Goal: Transaction & Acquisition: Download file/media

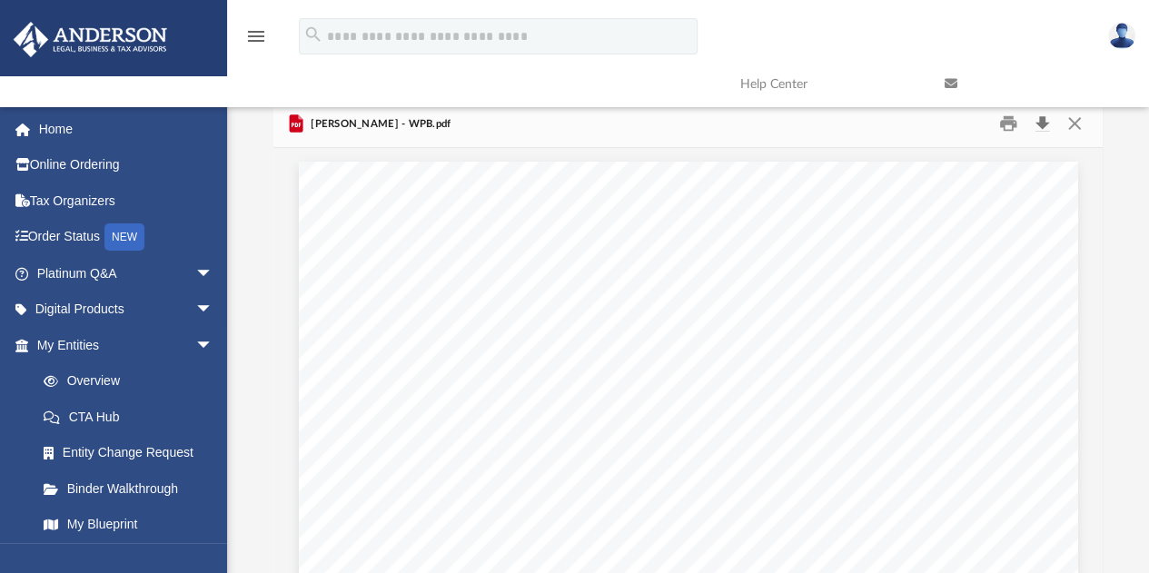
scroll to position [399, 816]
click at [1049, 123] on button "Download" at bounding box center [1041, 124] width 33 height 28
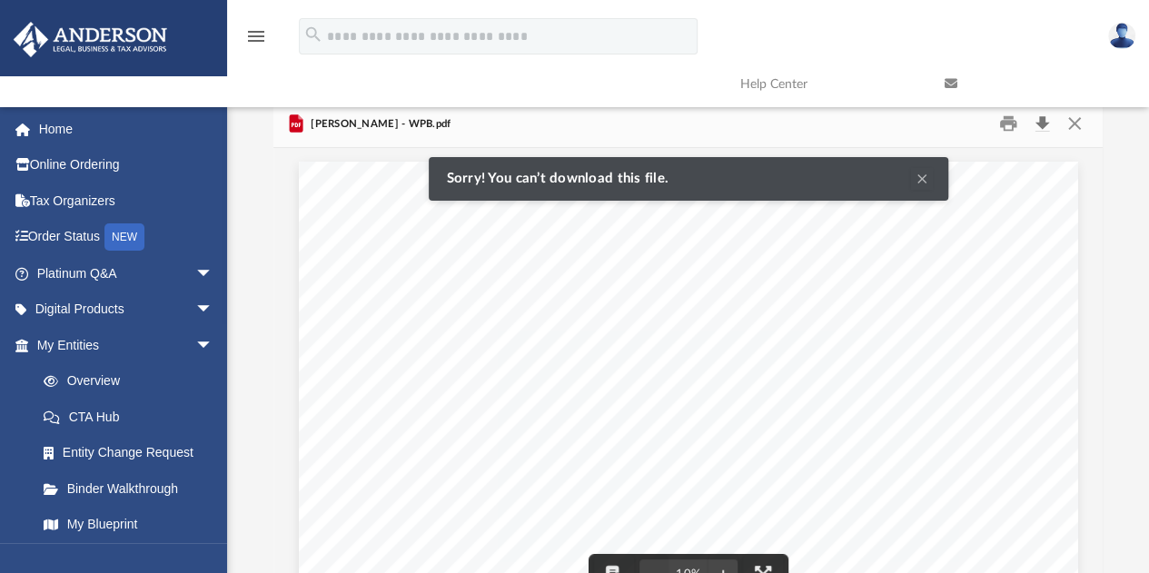
click at [1037, 124] on button "Download" at bounding box center [1041, 124] width 33 height 28
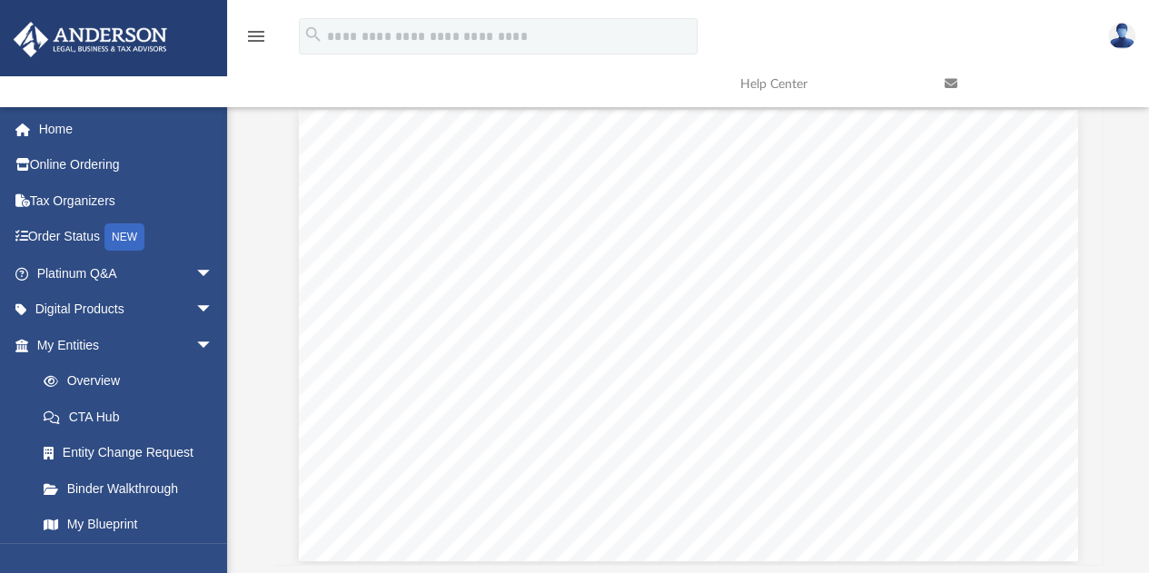
scroll to position [55, 0]
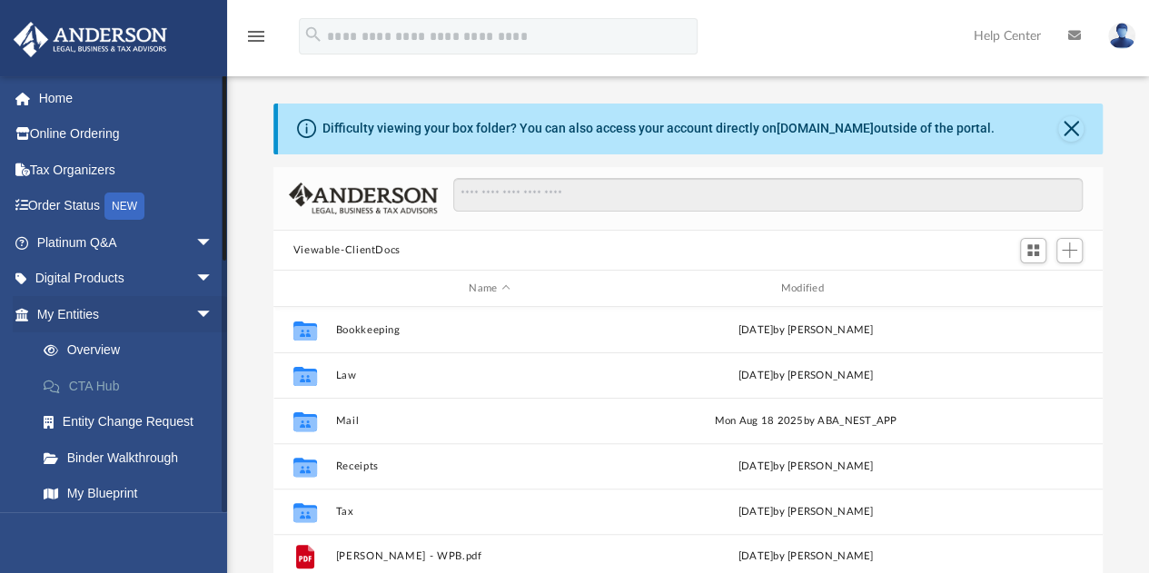
scroll to position [399, 816]
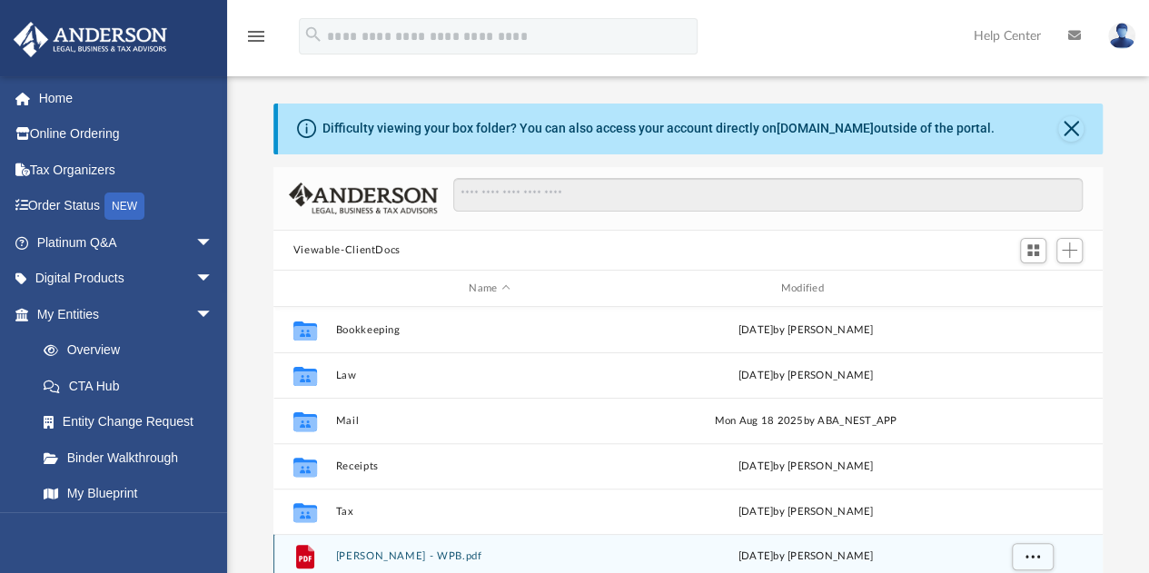
click at [396, 552] on button "[PERSON_NAME] - WPB.pdf" at bounding box center [489, 557] width 308 height 12
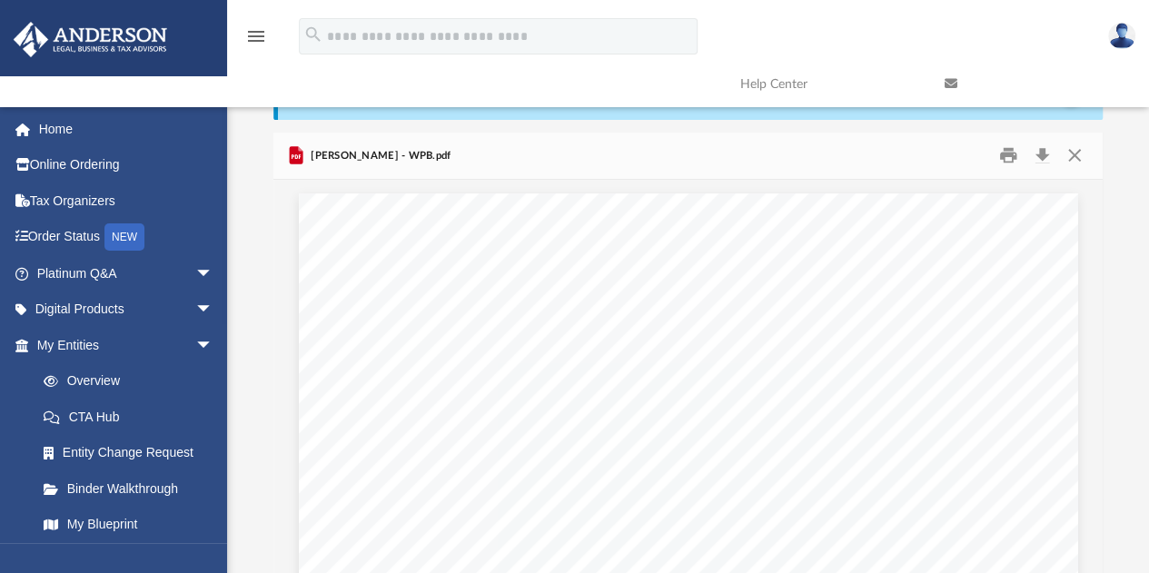
scroll to position [0, 0]
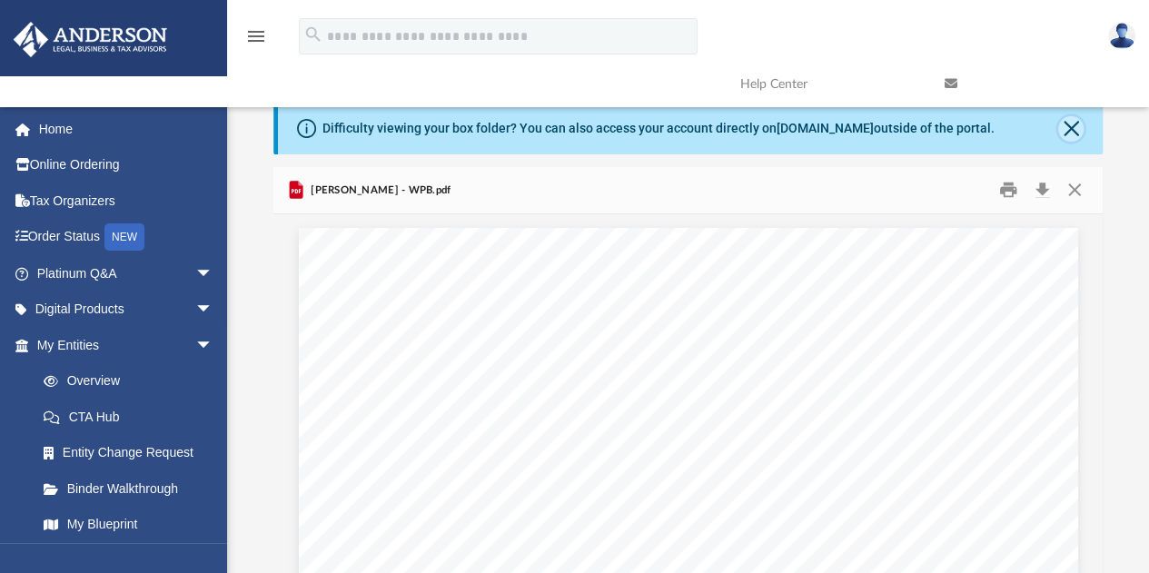
click at [1068, 126] on button "Close" at bounding box center [1070, 128] width 25 height 25
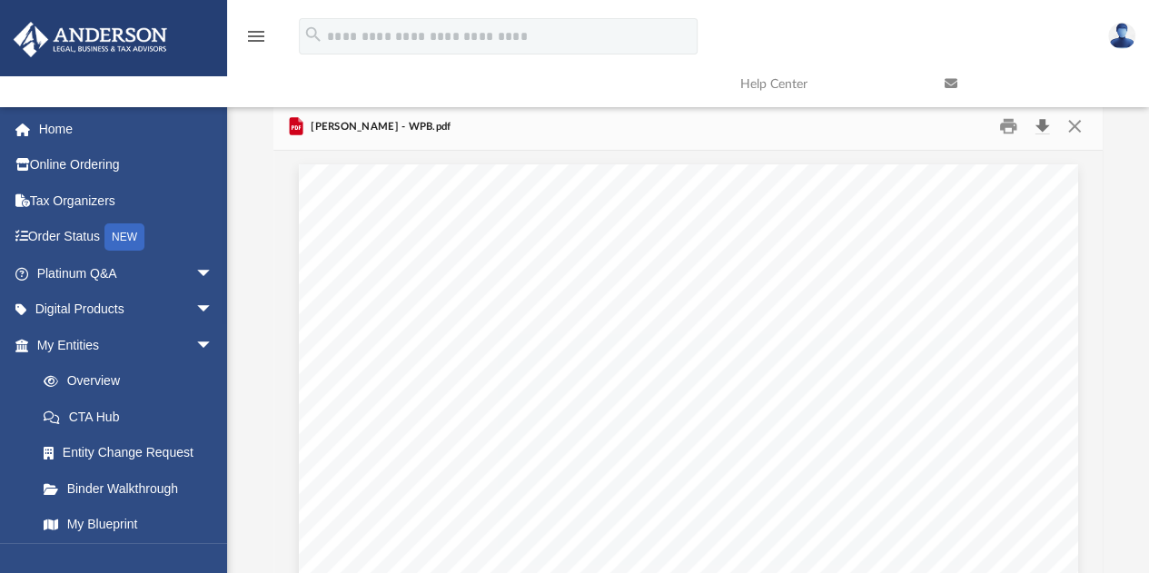
click at [1049, 130] on button "Download" at bounding box center [1041, 127] width 33 height 28
